Goal: Transaction & Acquisition: Purchase product/service

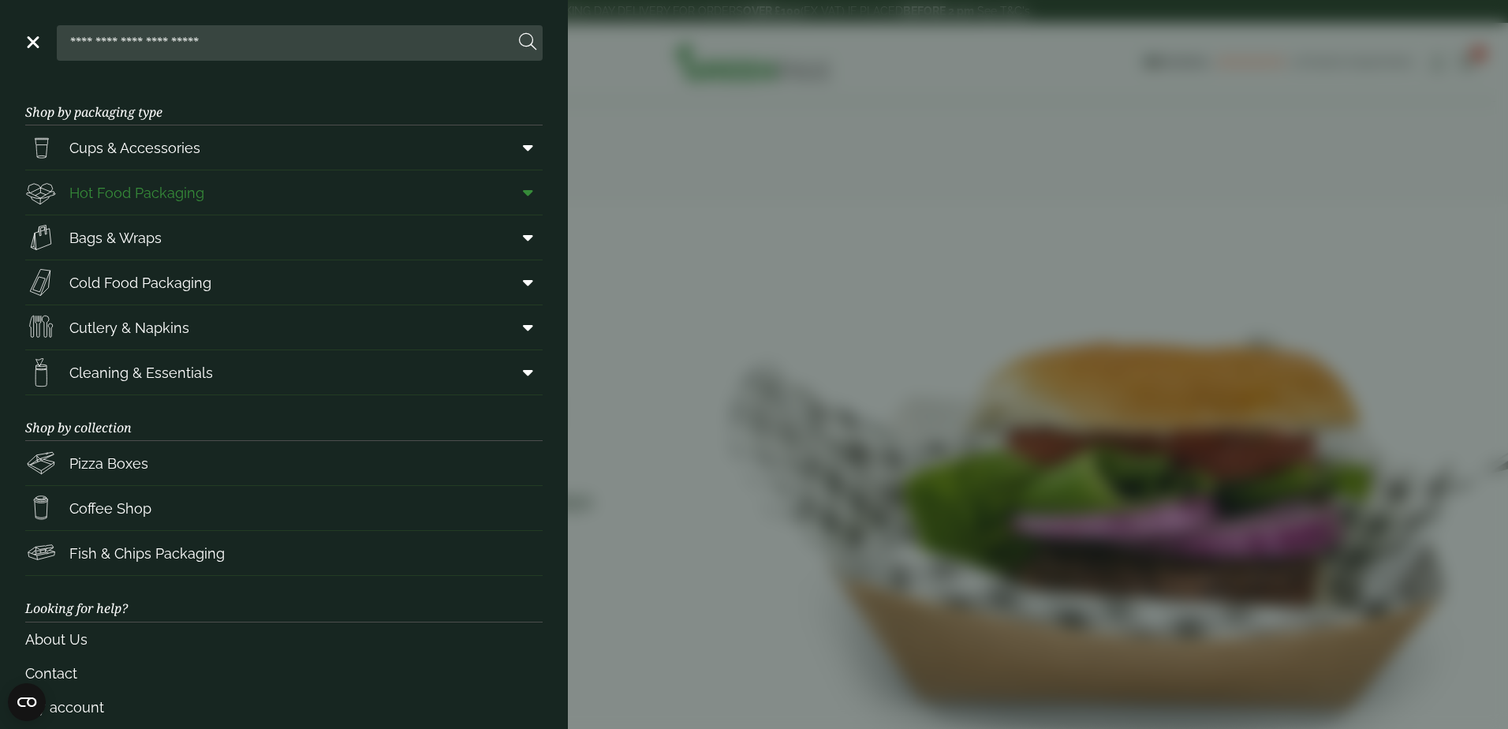
click at [523, 197] on icon at bounding box center [528, 193] width 10 height 16
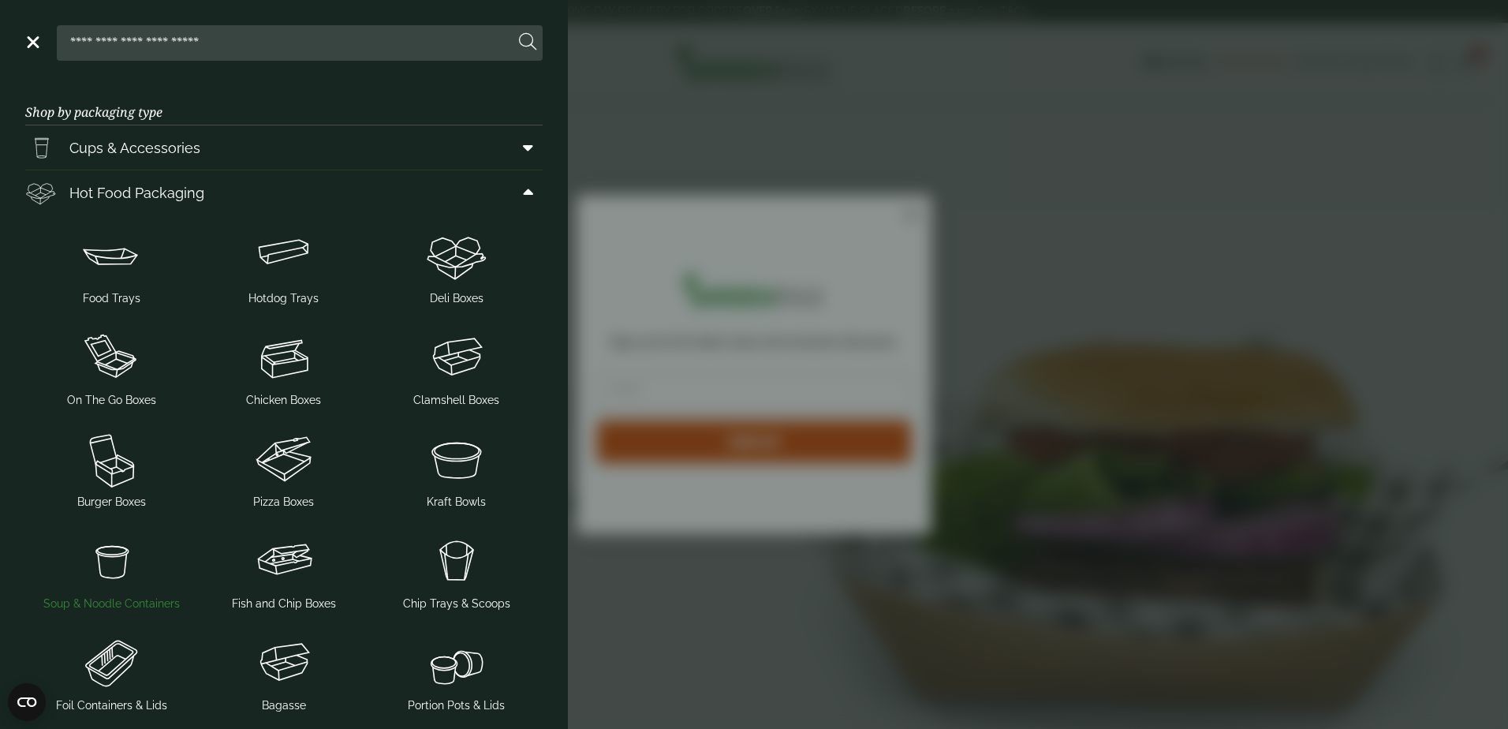
click at [103, 557] on img at bounding box center [112, 560] width 160 height 63
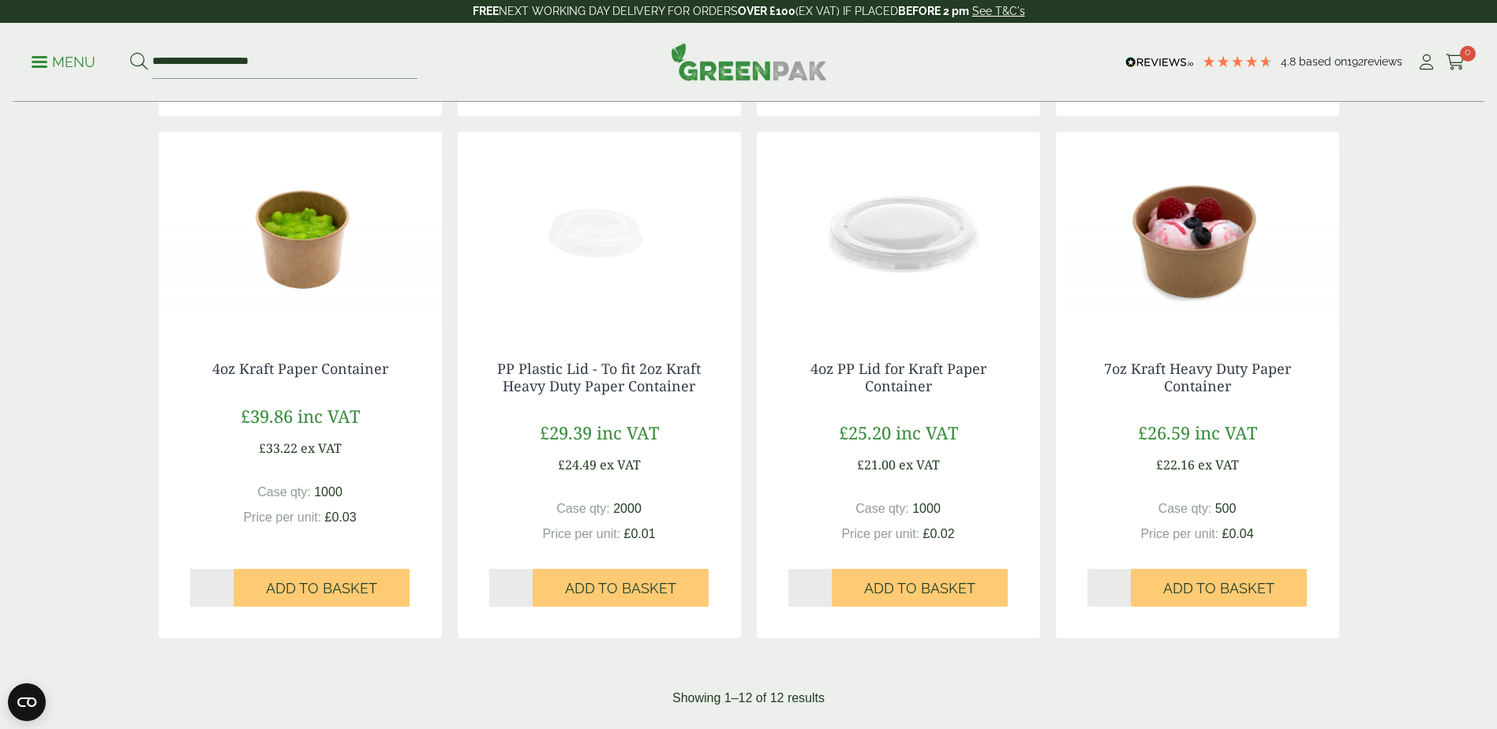
scroll to position [1341, 0]
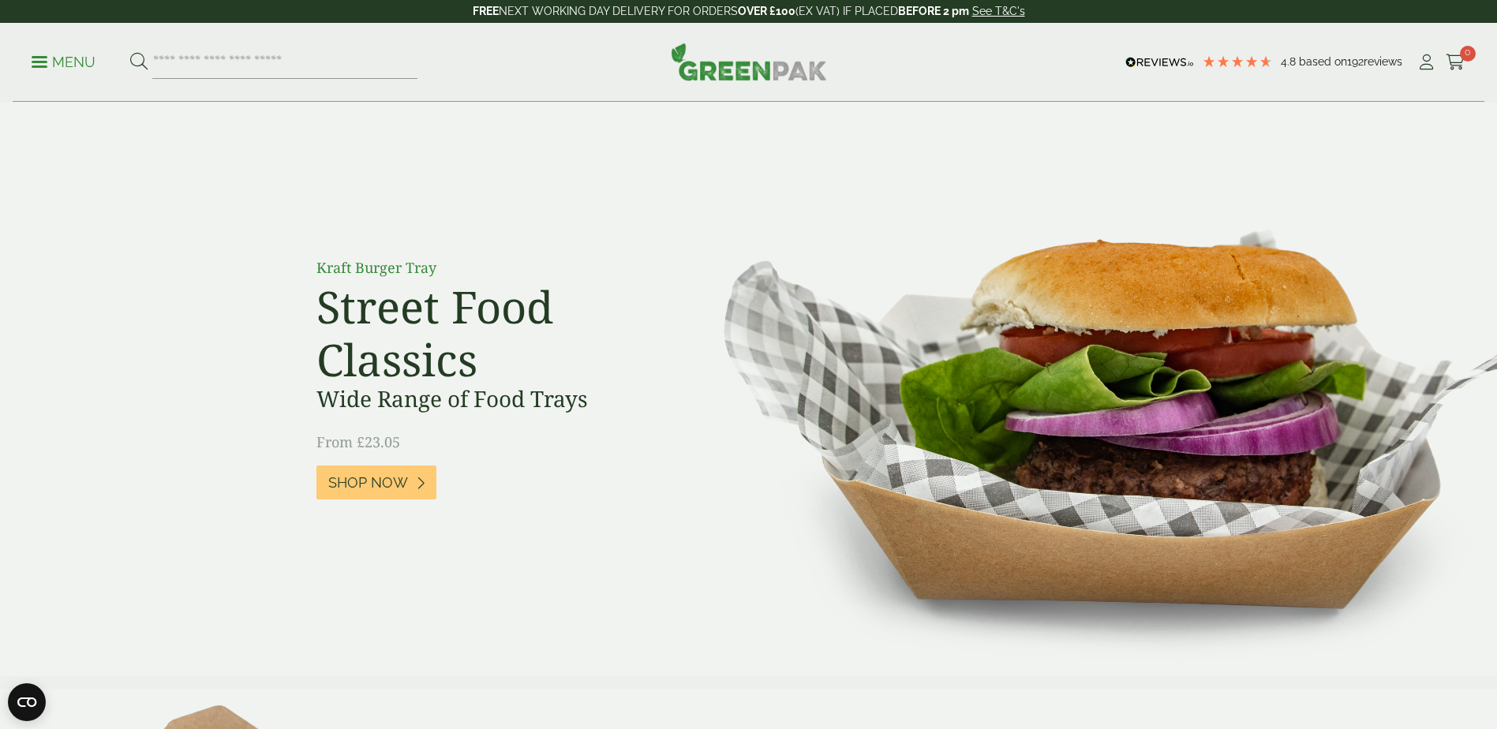
click at [40, 61] on span at bounding box center [40, 62] width 16 height 2
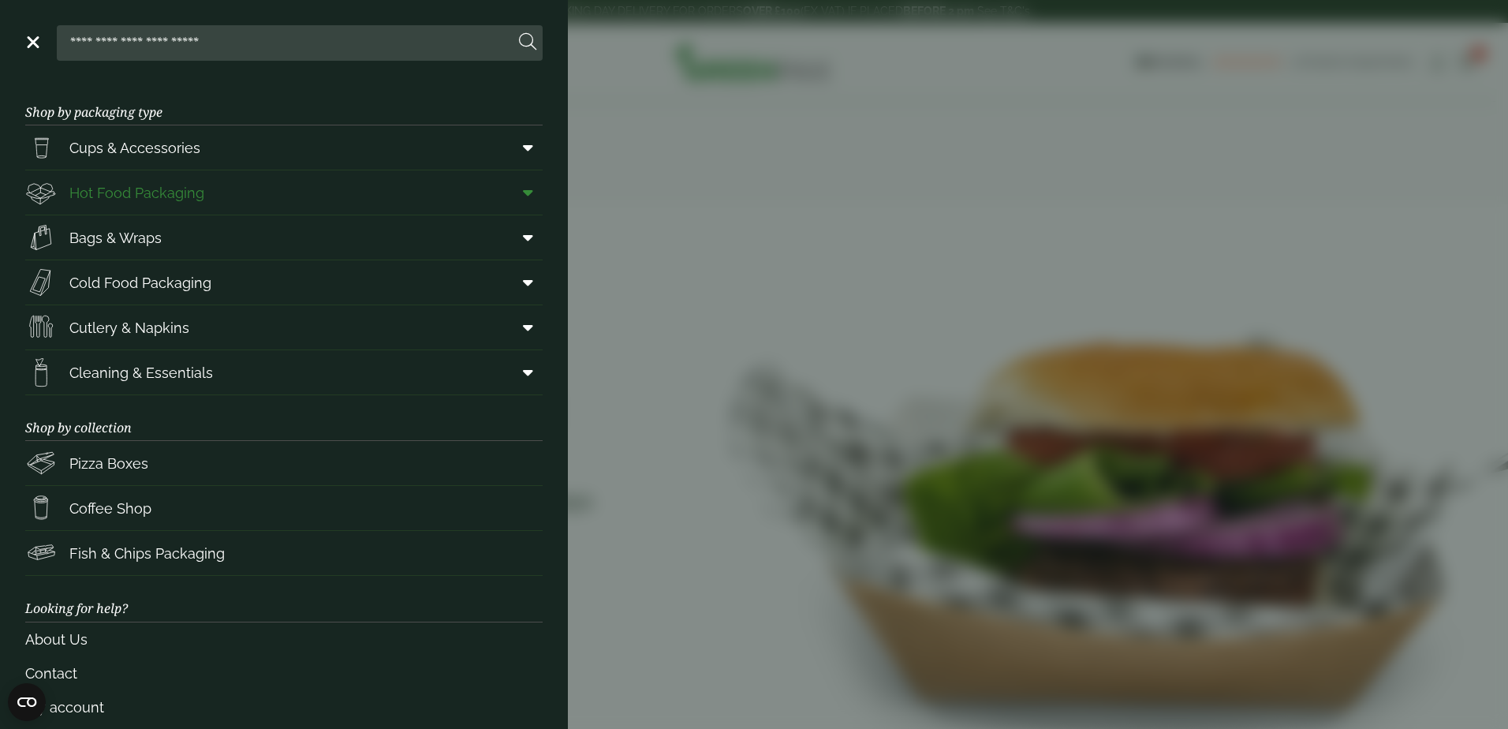
click at [196, 198] on span "Hot Food Packaging" at bounding box center [136, 192] width 135 height 21
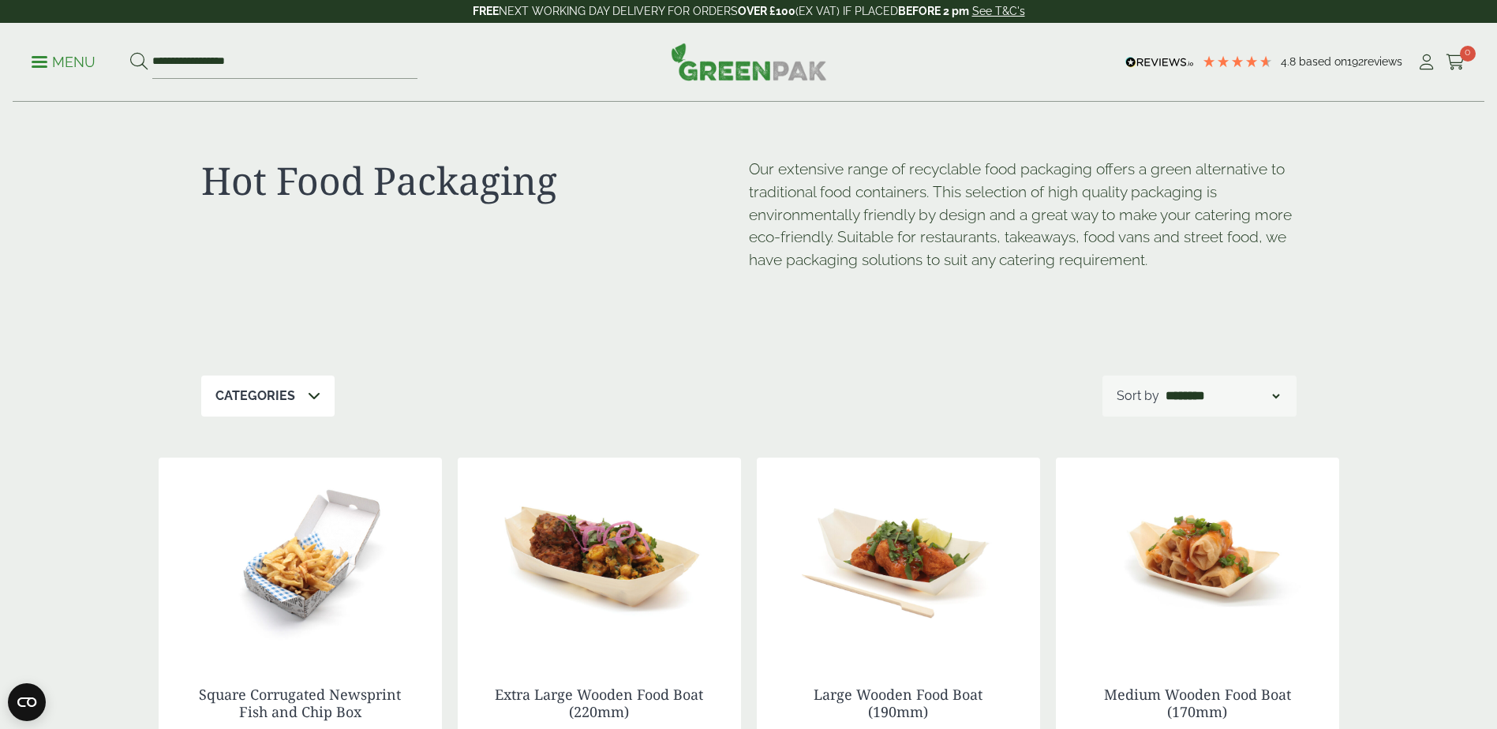
click at [308, 391] on icon at bounding box center [314, 395] width 13 height 13
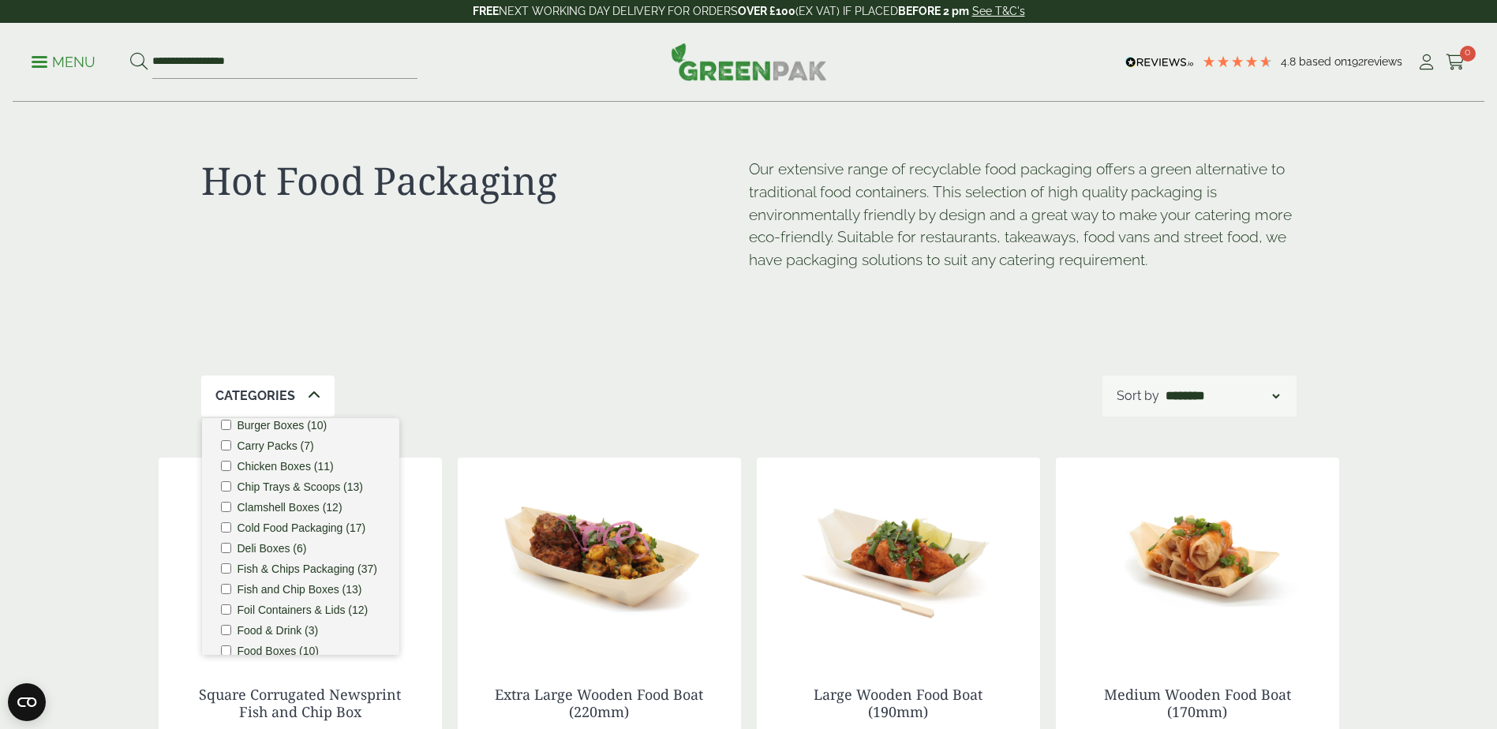
scroll to position [158, 0]
click at [316, 619] on label "Hot Food Packaging (154)" at bounding box center [301, 612] width 129 height 11
click at [306, 593] on label "Soup & Noodle Containers (12)" at bounding box center [308, 604] width 143 height 22
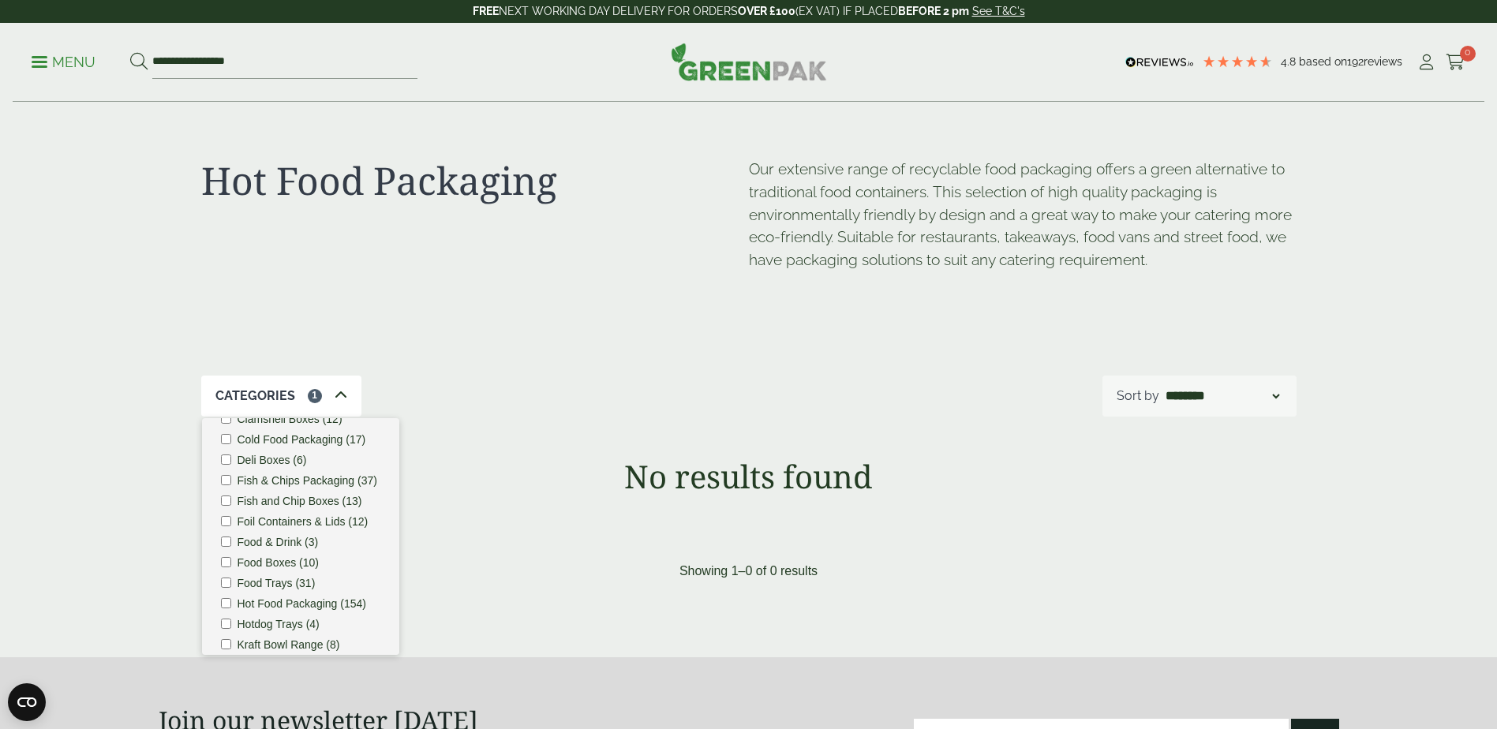
click at [427, 410] on div "Categories 1 Bagasse (22) Baguette Trays (2) Bestsellers (29) Burger Boxes (10)…" at bounding box center [748, 396] width 1095 height 41
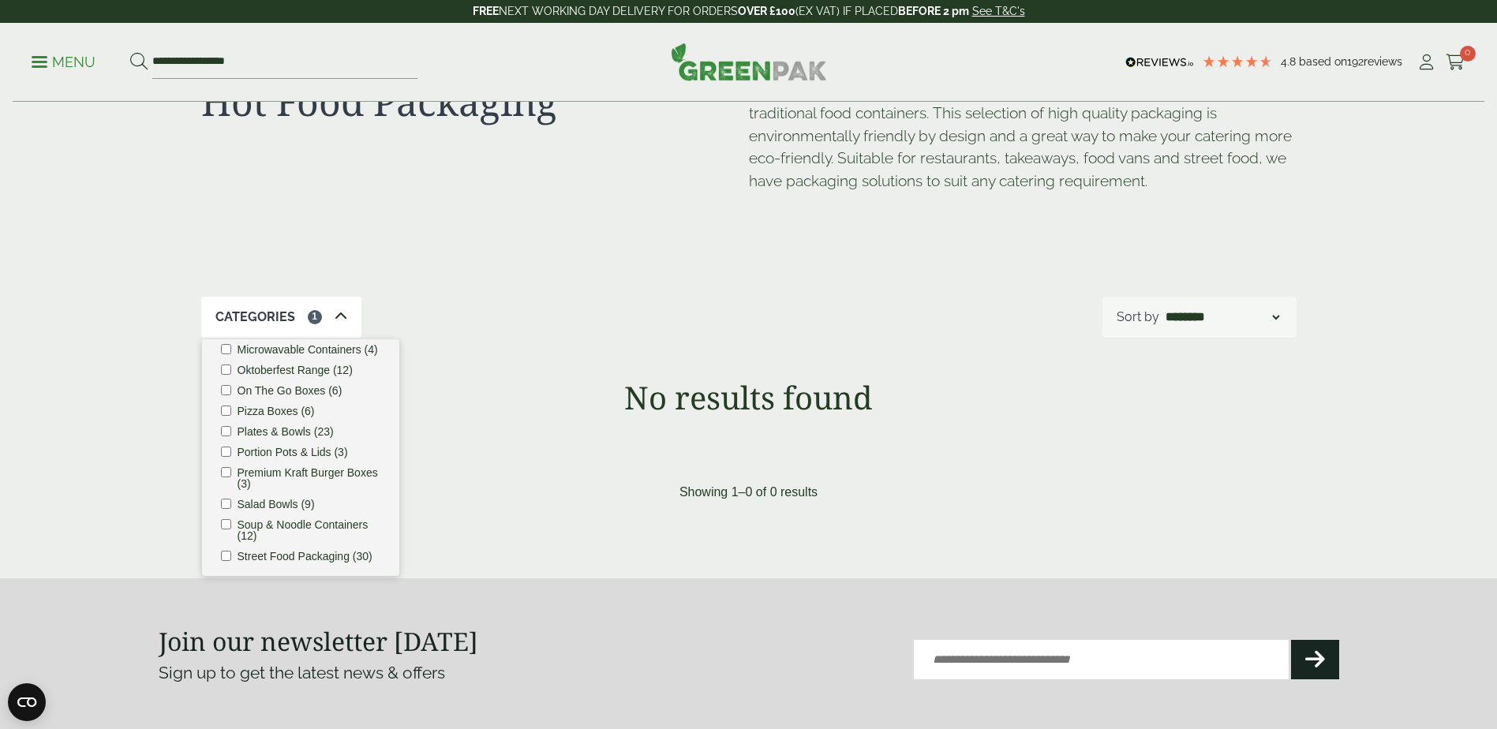
scroll to position [483, 0]
click at [287, 514] on label "Soup & Noodle Containers (12)" at bounding box center [308, 525] width 143 height 22
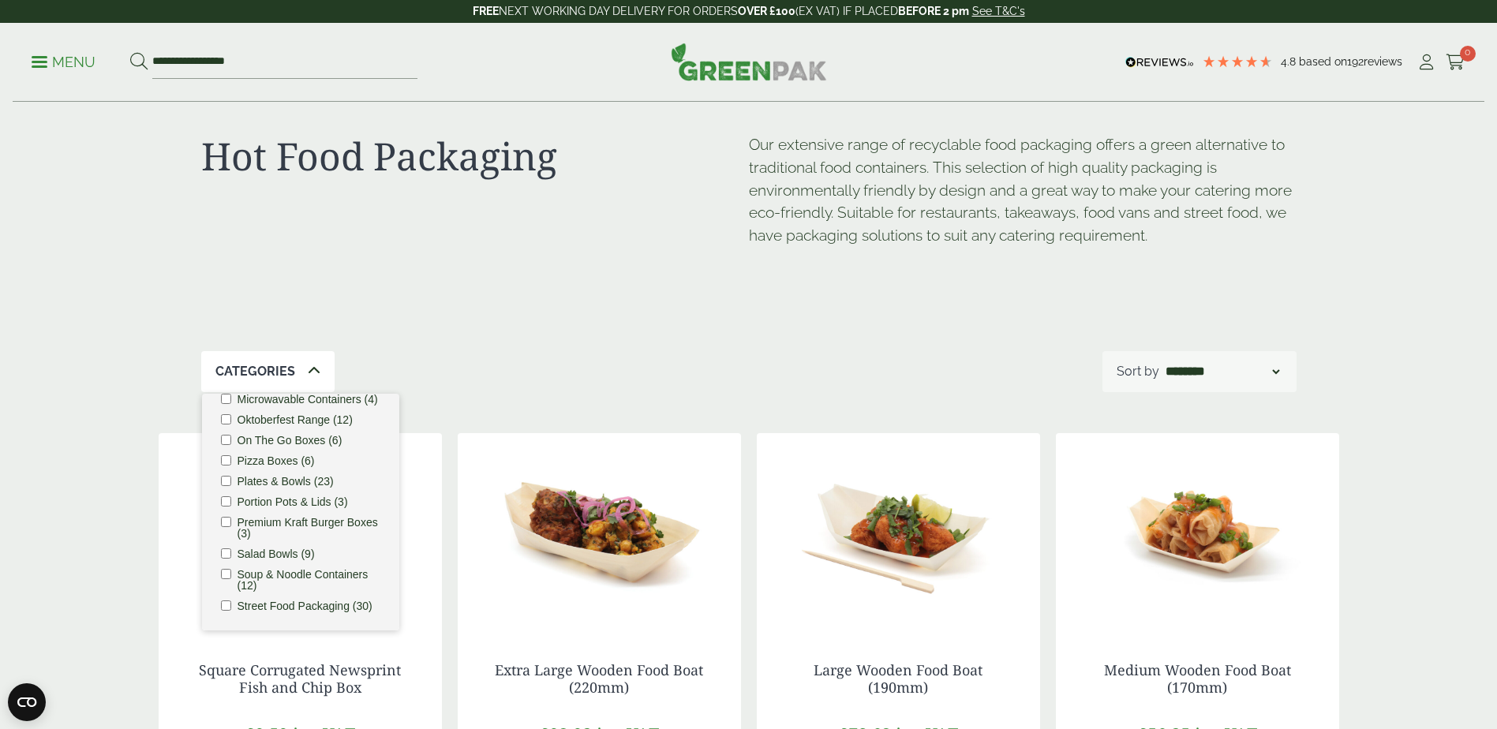
scroll to position [0, 0]
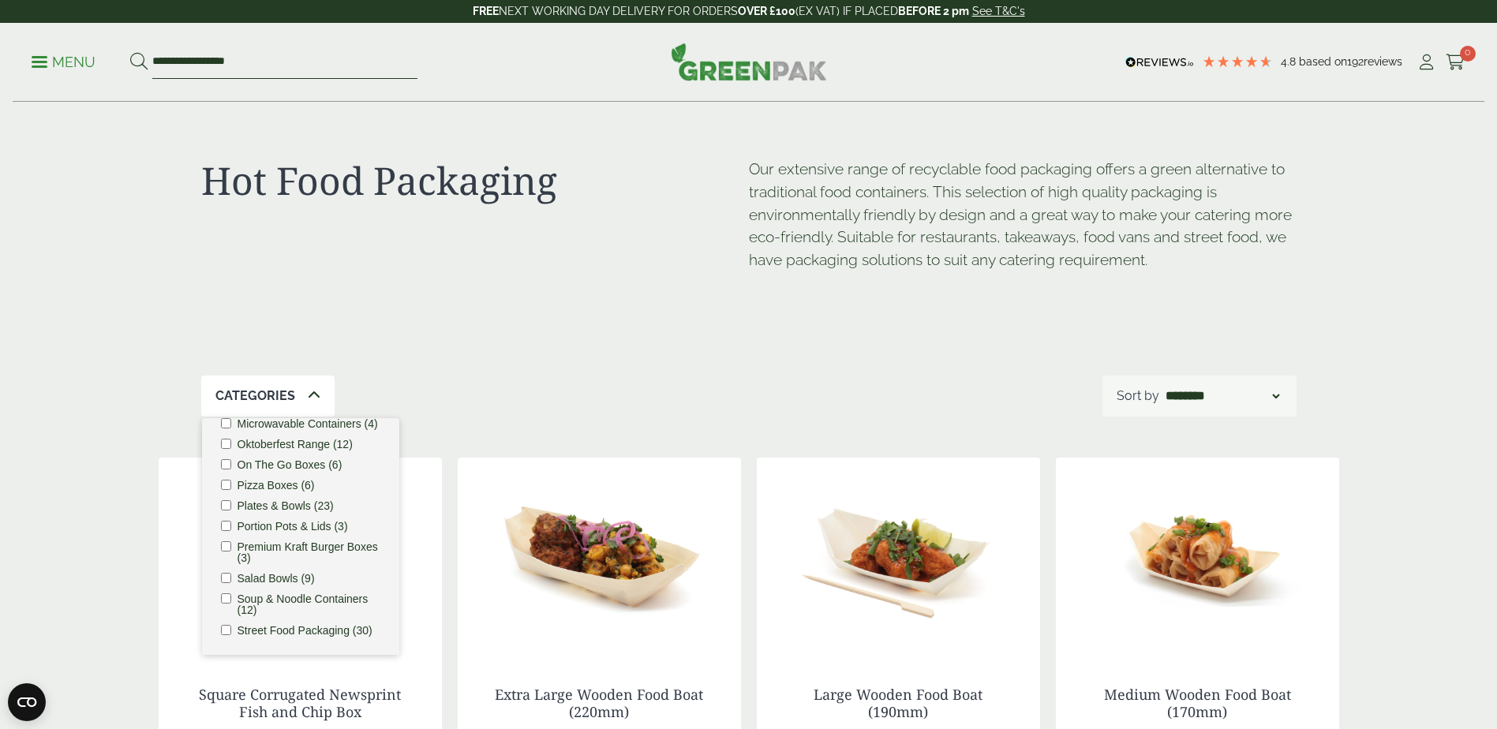
click at [308, 59] on input "**********" at bounding box center [284, 62] width 265 height 33
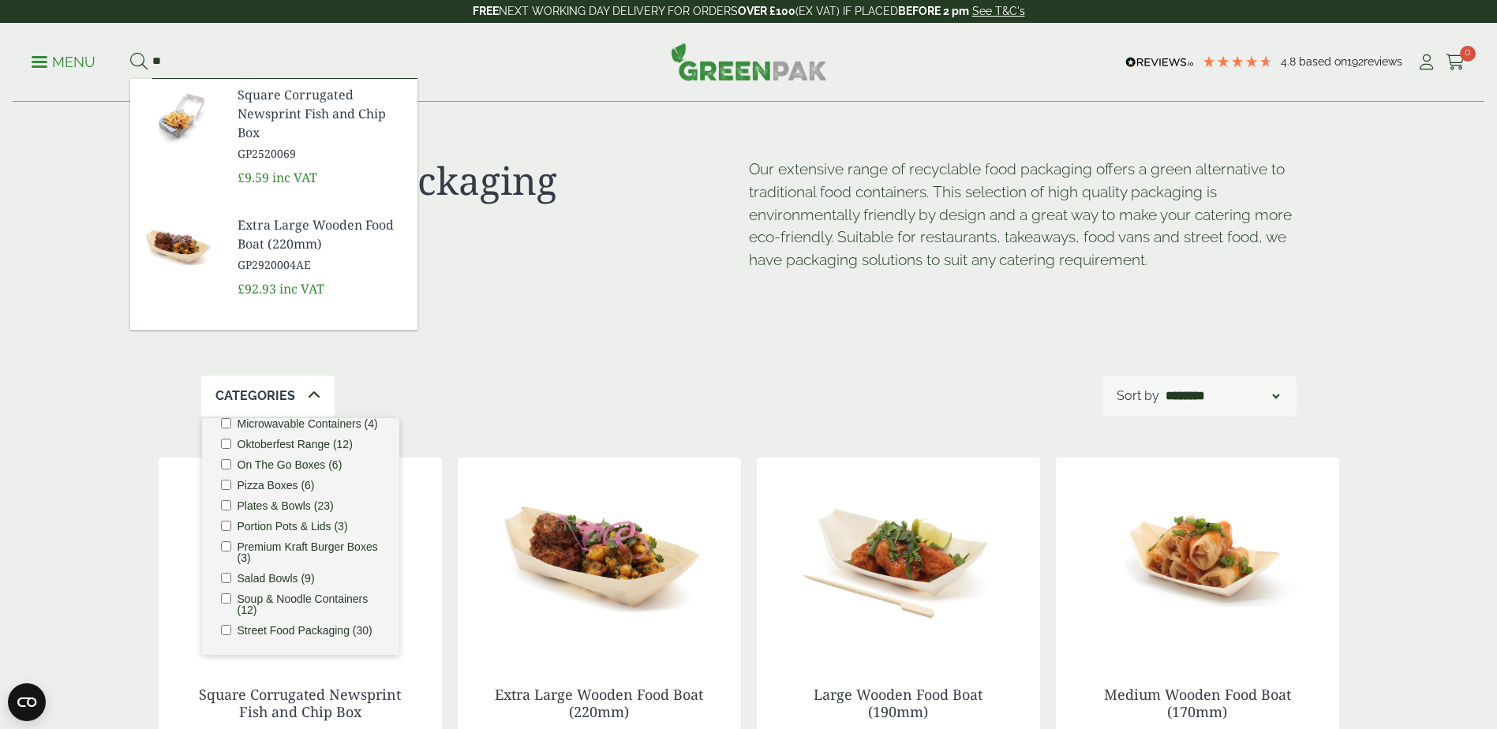
type input "*"
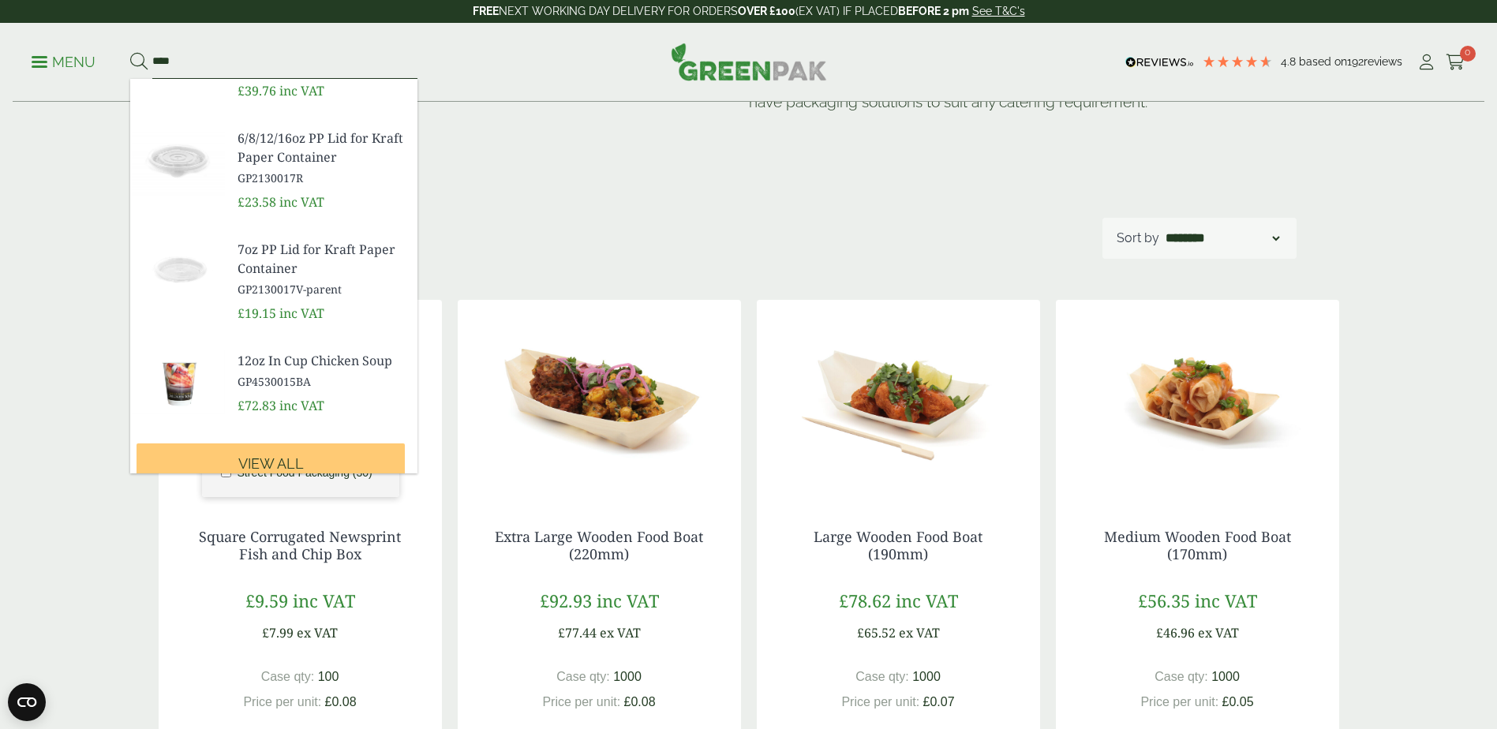
scroll to position [529, 0]
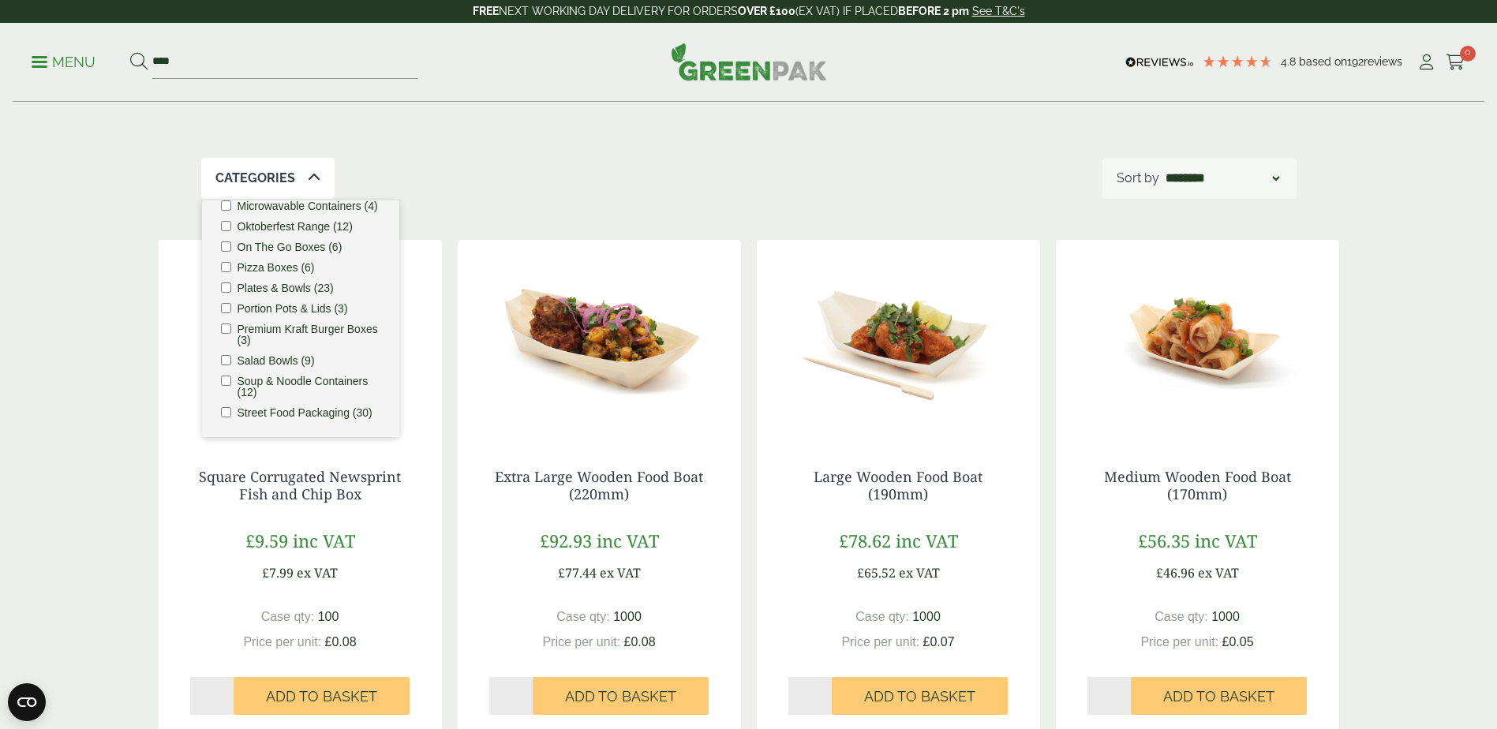
scroll to position [0, 0]
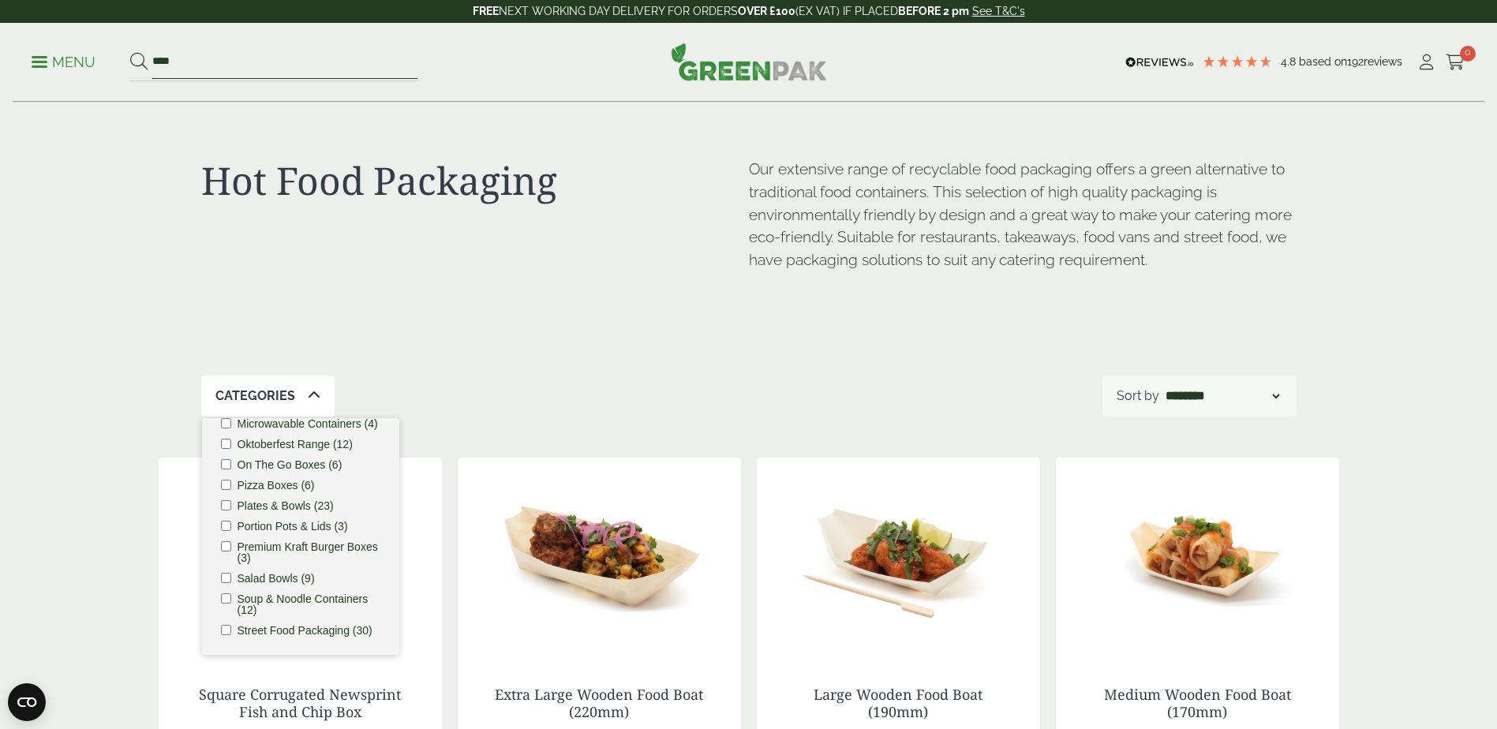
click at [189, 68] on input "****" at bounding box center [284, 62] width 265 height 33
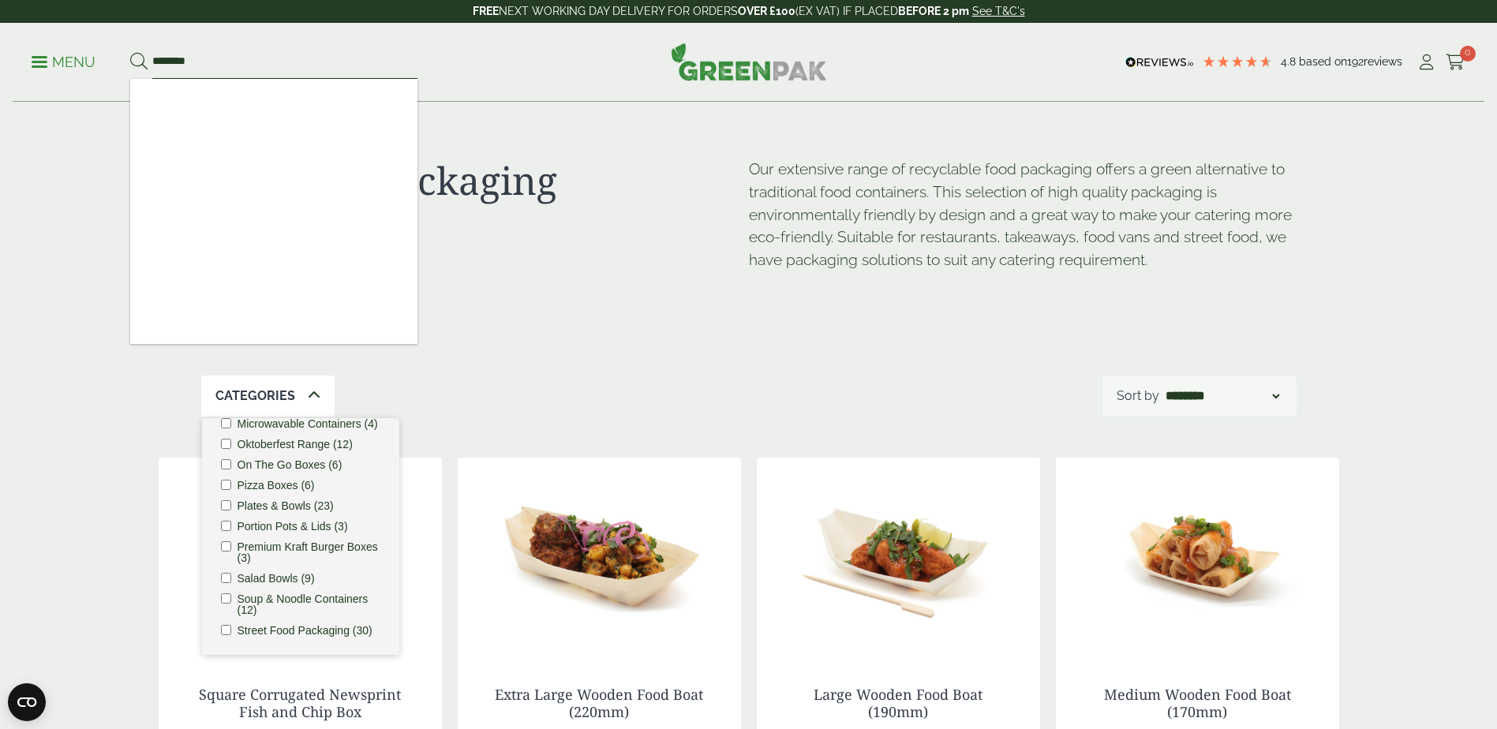
click at [218, 62] on input "********" at bounding box center [284, 62] width 265 height 33
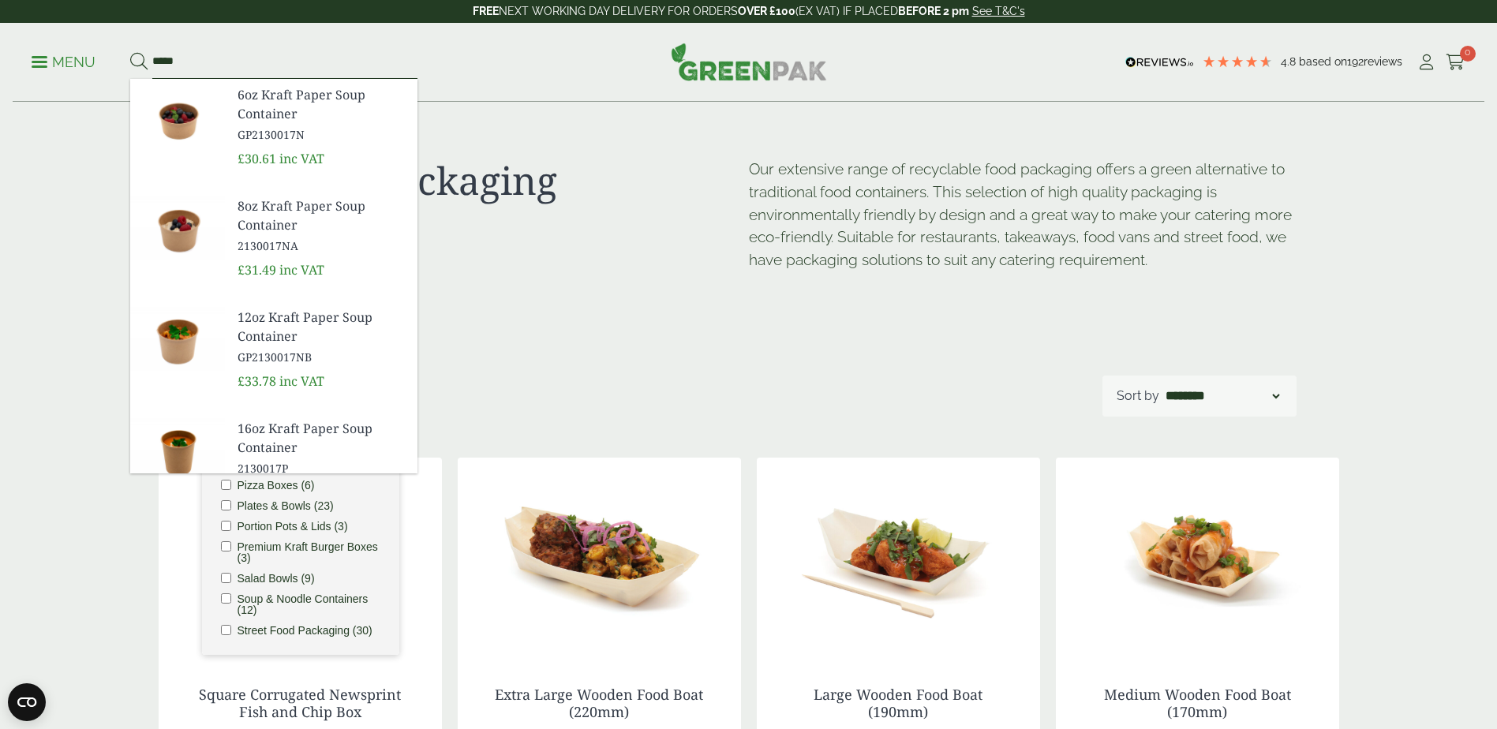
type input "****"
click at [278, 206] on span "8oz Kraft Paper Soup Container" at bounding box center [320, 215] width 167 height 38
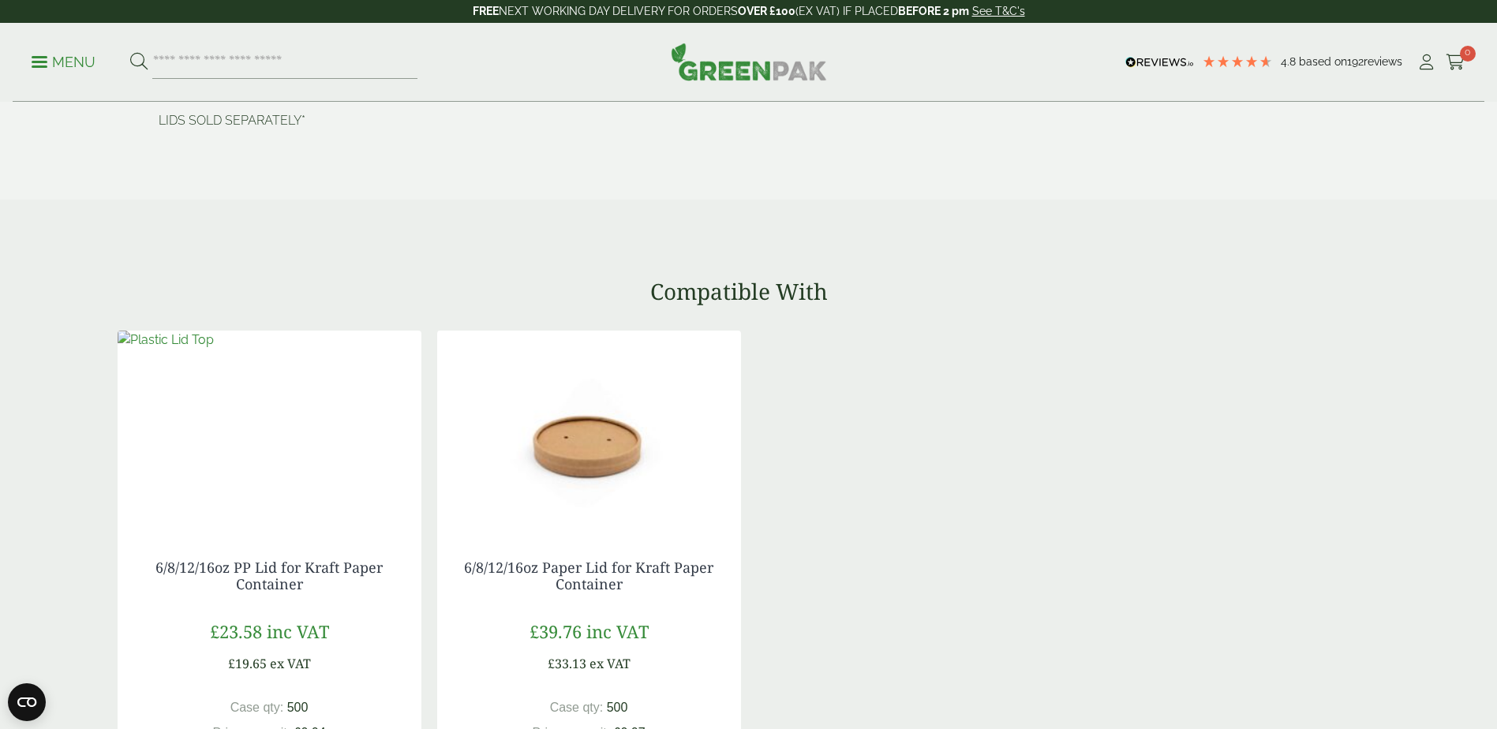
scroll to position [1183, 0]
